Goal: Task Accomplishment & Management: Manage account settings

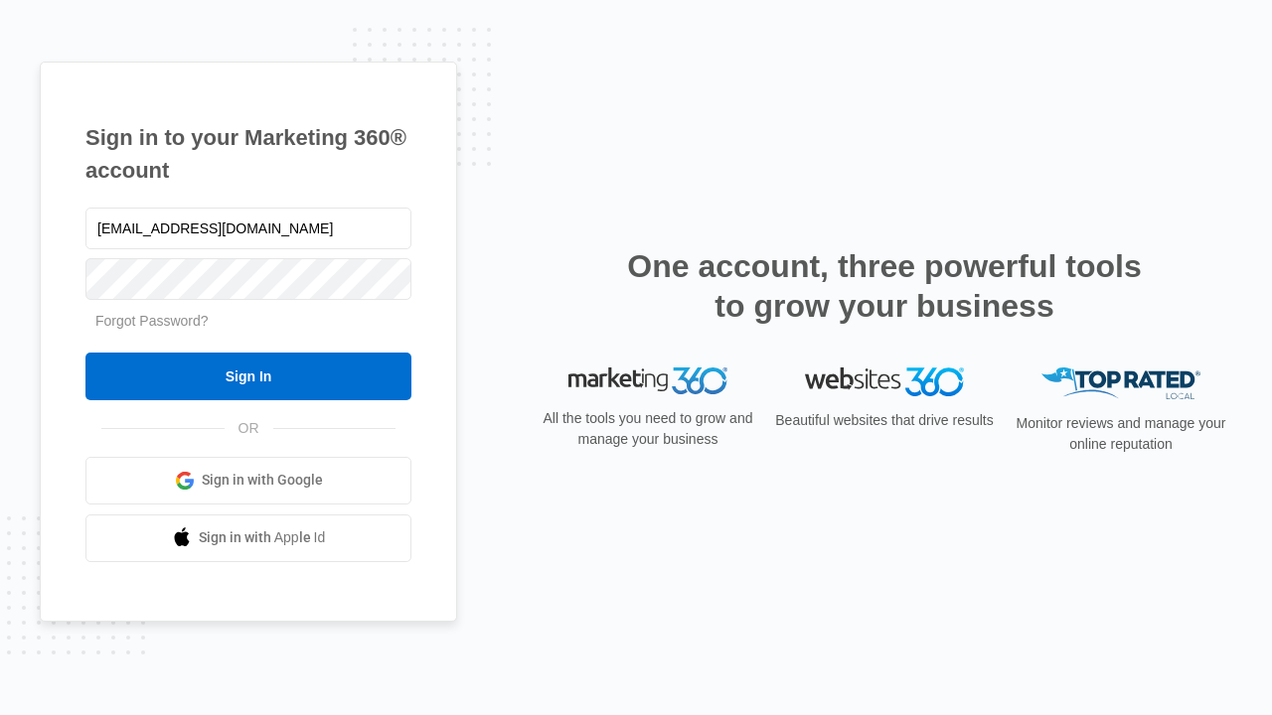
type input "dankie614@gmail.com"
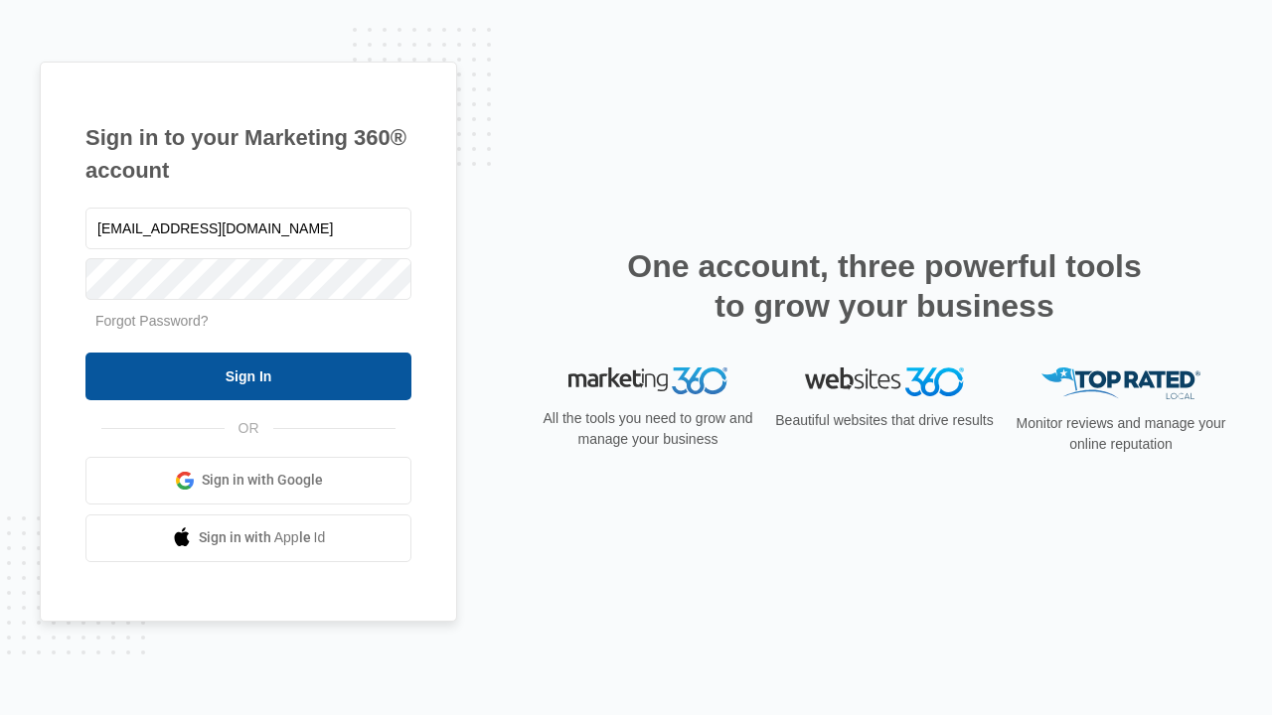
click at [248, 376] on input "Sign In" at bounding box center [248, 377] width 326 height 48
